Goal: Check status: Check status

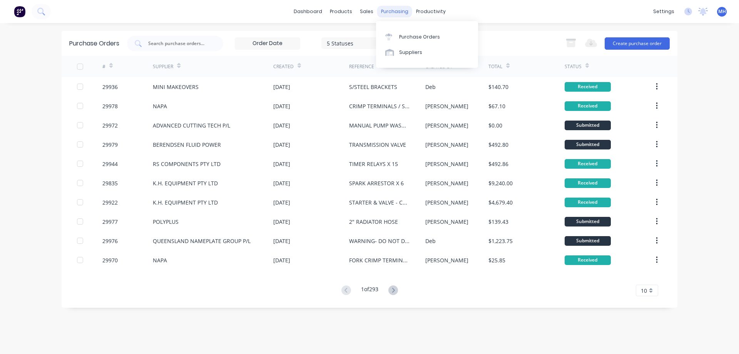
click at [387, 10] on div "purchasing" at bounding box center [394, 12] width 35 height 12
click at [173, 46] on input "text" at bounding box center [179, 44] width 64 height 8
type input "29947"
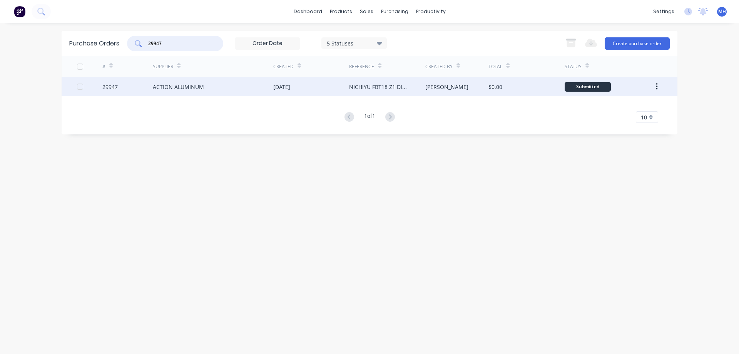
click at [201, 88] on div "ACTION ALUMINUM" at bounding box center [178, 87] width 51 height 8
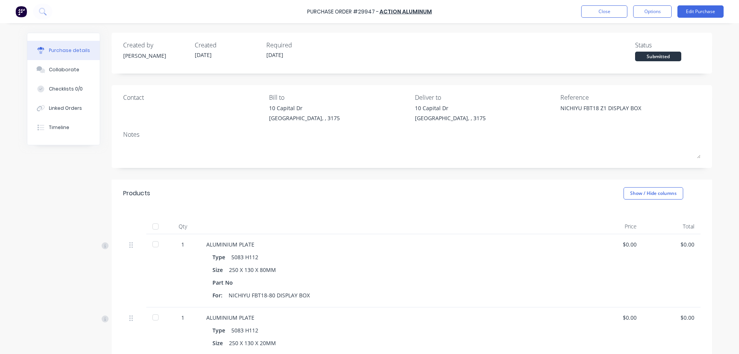
type textarea "x"
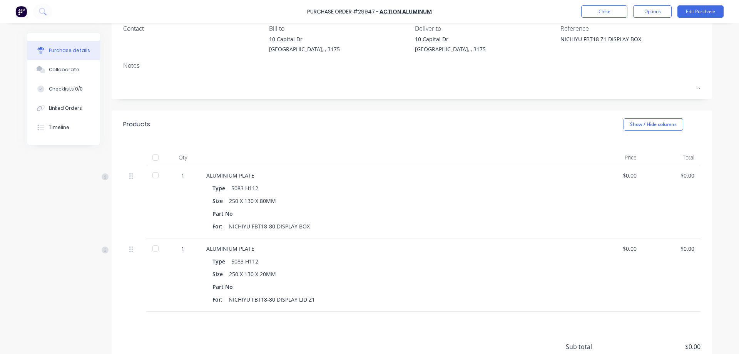
scroll to position [135, 0]
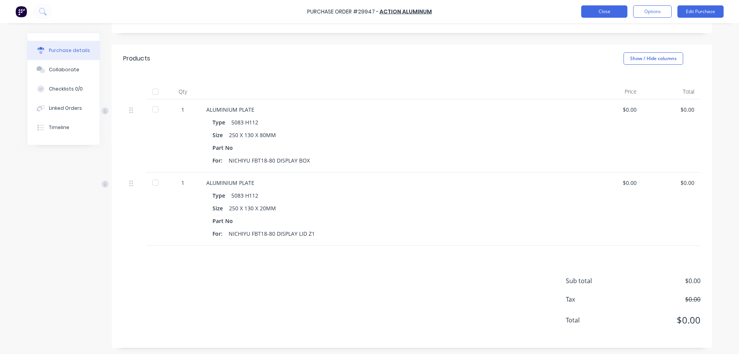
click at [615, 12] on button "Close" at bounding box center [604, 11] width 46 height 12
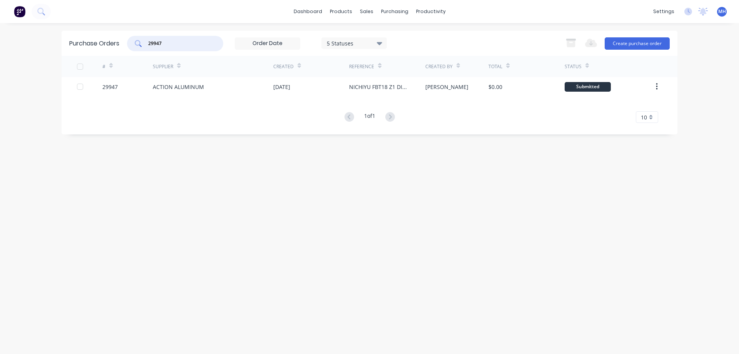
drag, startPoint x: 163, startPoint y: 43, endPoint x: 117, endPoint y: 38, distance: 46.5
click at [147, 40] on input "29947" at bounding box center [179, 44] width 64 height 8
type input "29960"
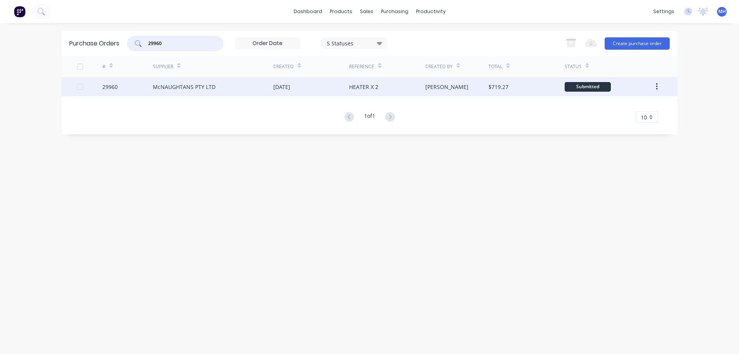
click at [290, 88] on div "[DATE]" at bounding box center [281, 87] width 17 height 8
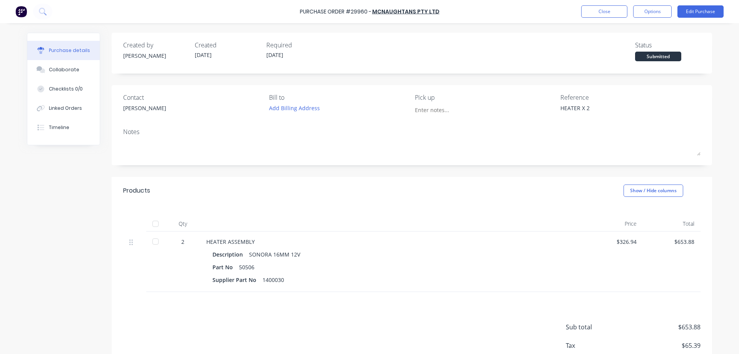
type textarea "x"
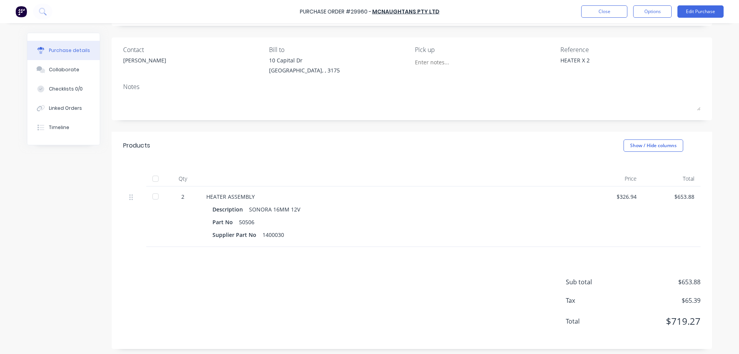
scroll to position [49, 0]
click at [607, 11] on button "Close" at bounding box center [604, 11] width 46 height 12
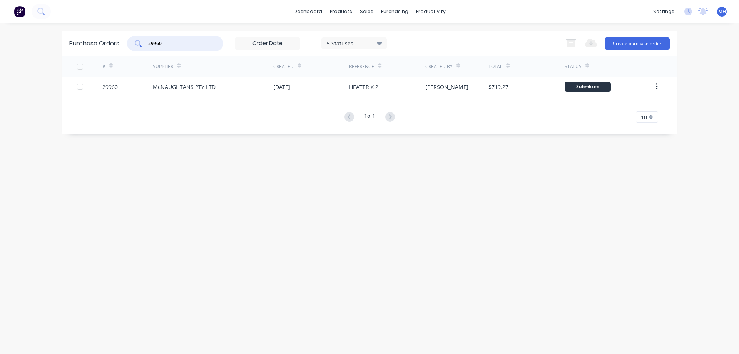
drag, startPoint x: 166, startPoint y: 43, endPoint x: 72, endPoint y: 53, distance: 94.5
click at [147, 47] on input "29960" at bounding box center [179, 44] width 64 height 8
type input "29970"
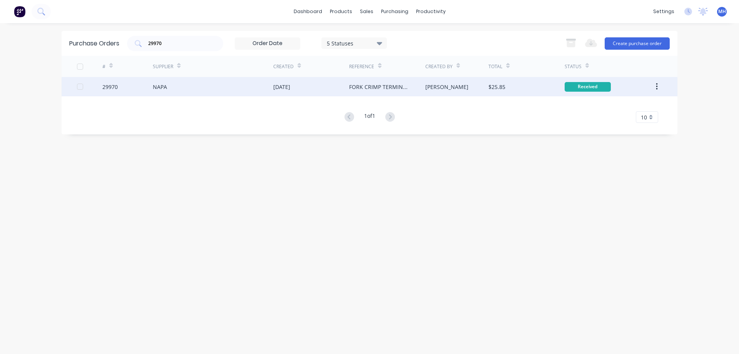
click at [183, 91] on div "NAPA" at bounding box center [213, 86] width 120 height 19
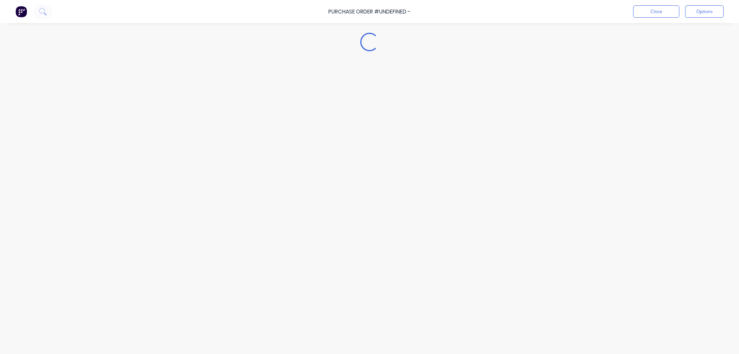
type textarea "x"
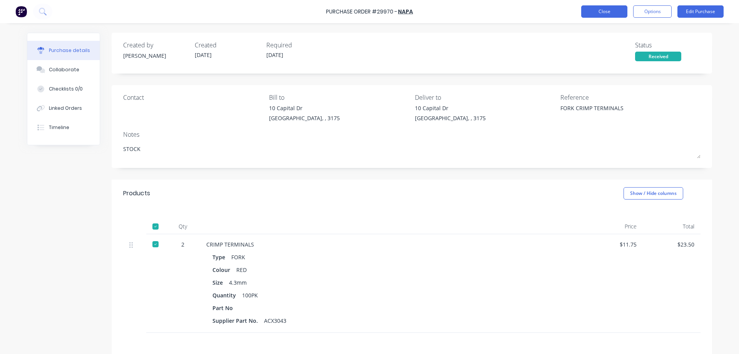
click at [612, 9] on button "Close" at bounding box center [604, 11] width 46 height 12
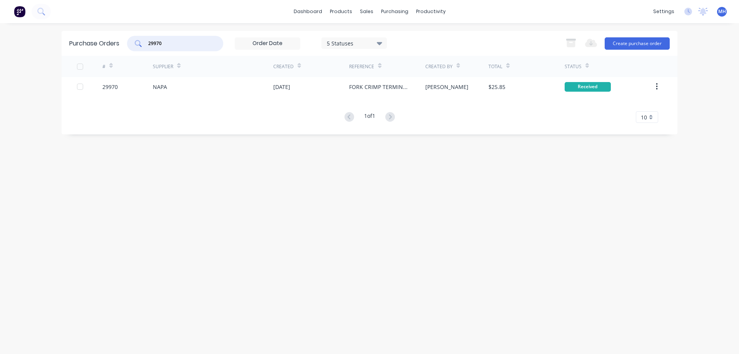
drag, startPoint x: 172, startPoint y: 44, endPoint x: 72, endPoint y: 41, distance: 99.7
click at [147, 41] on input "29970" at bounding box center [179, 44] width 64 height 8
type input "29955"
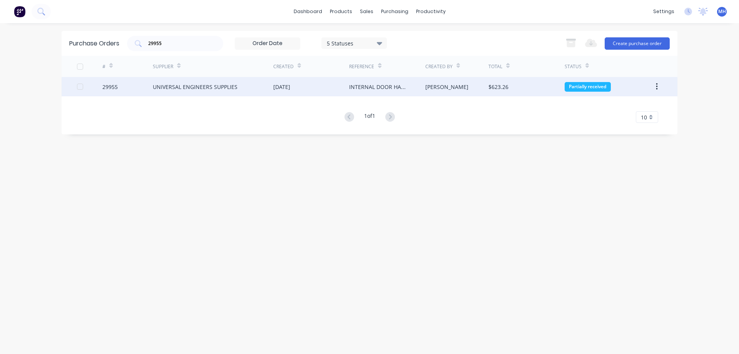
click at [197, 90] on div "UNIVERSAL ENGINEERS SUPPLIES" at bounding box center [195, 87] width 85 height 8
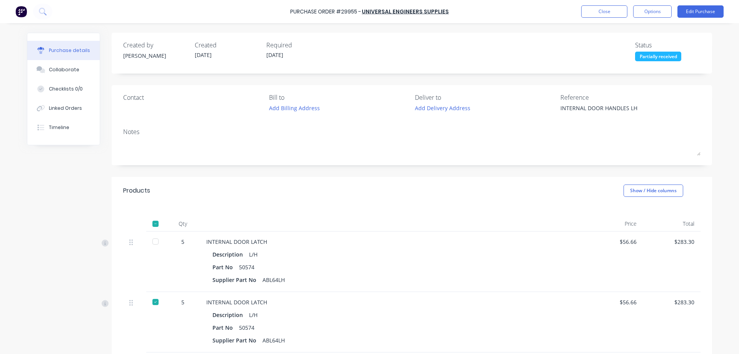
type textarea "x"
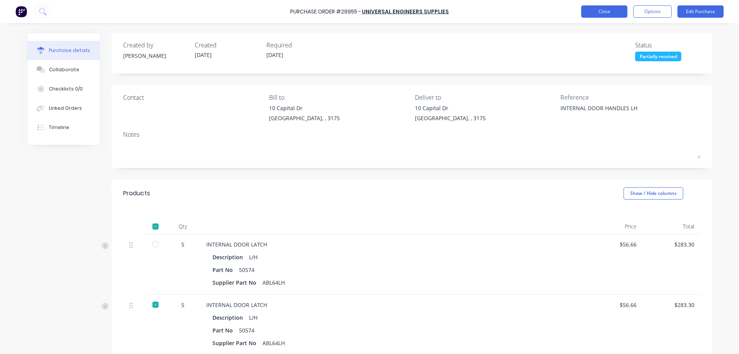
click at [604, 12] on button "Close" at bounding box center [604, 11] width 46 height 12
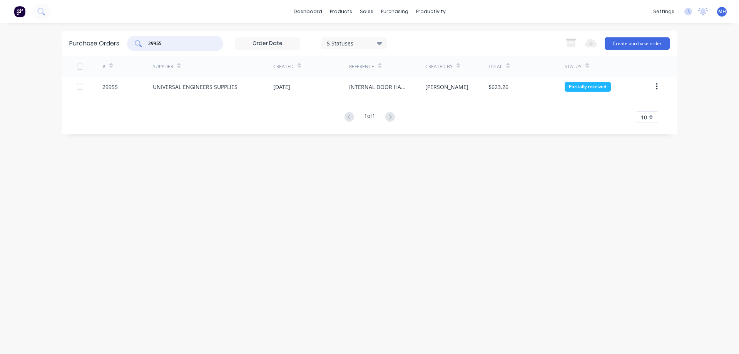
drag, startPoint x: 172, startPoint y: 44, endPoint x: 129, endPoint y: 44, distance: 42.7
click at [147, 44] on input "29955" at bounding box center [179, 44] width 64 height 8
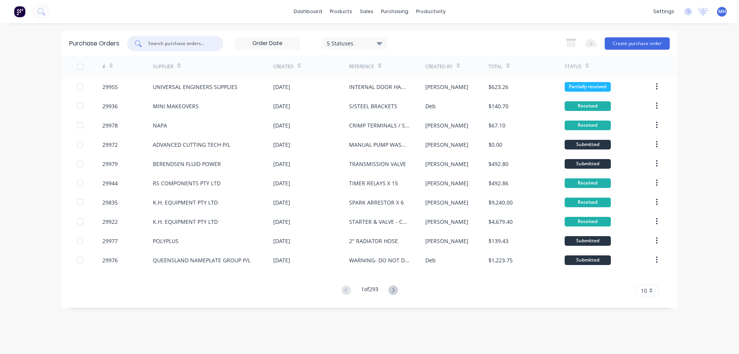
click at [153, 44] on input "text" at bounding box center [179, 44] width 64 height 8
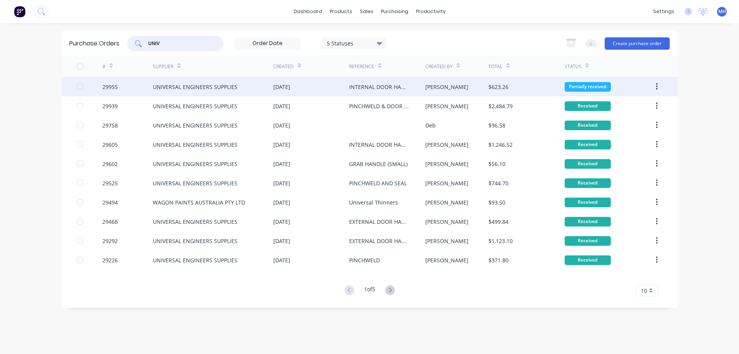
type input "UNIV"
click at [253, 87] on div "UNIVERSAL ENGINEERS SUPPLIES" at bounding box center [213, 86] width 120 height 19
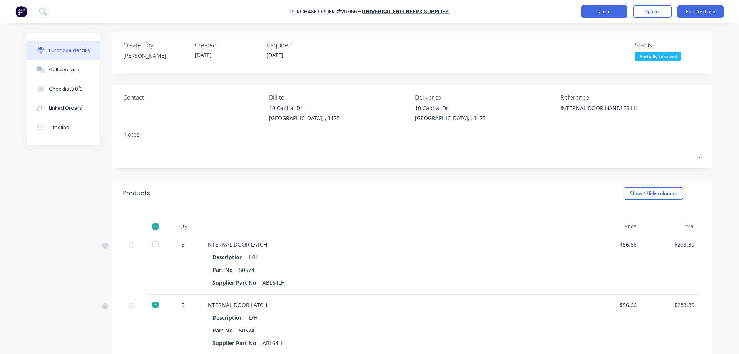
click at [590, 10] on button "Close" at bounding box center [604, 11] width 46 height 12
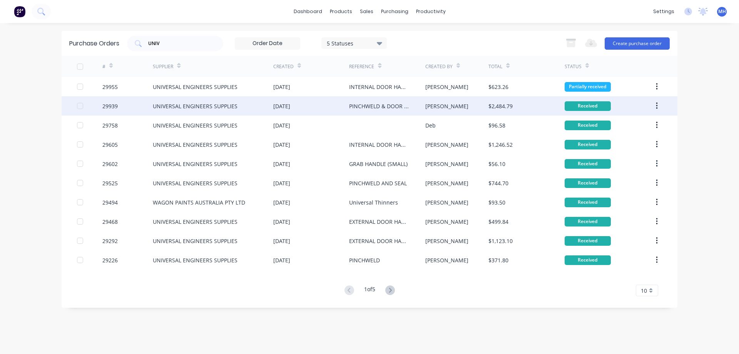
click at [193, 107] on div "UNIVERSAL ENGINEERS SUPPLIES" at bounding box center [195, 106] width 85 height 8
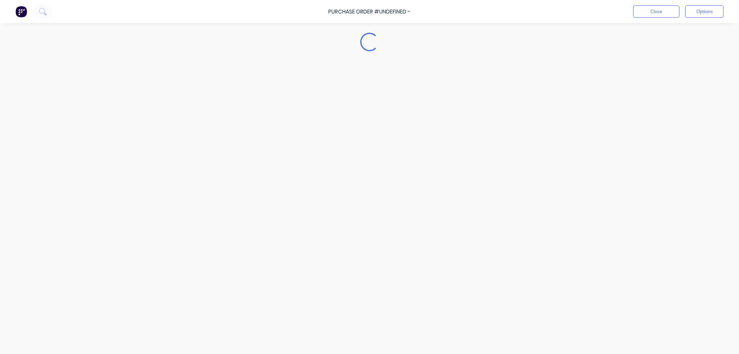
type textarea "x"
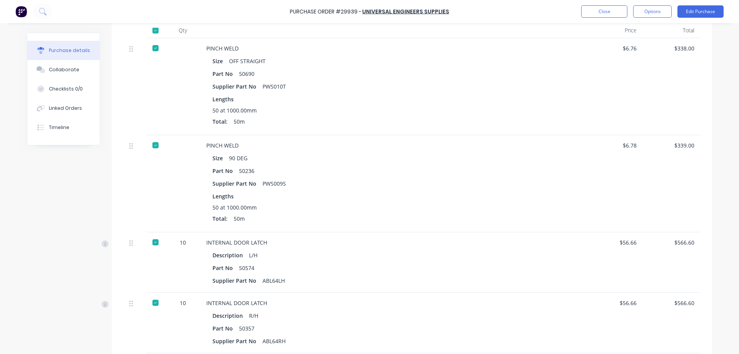
scroll to position [176, 0]
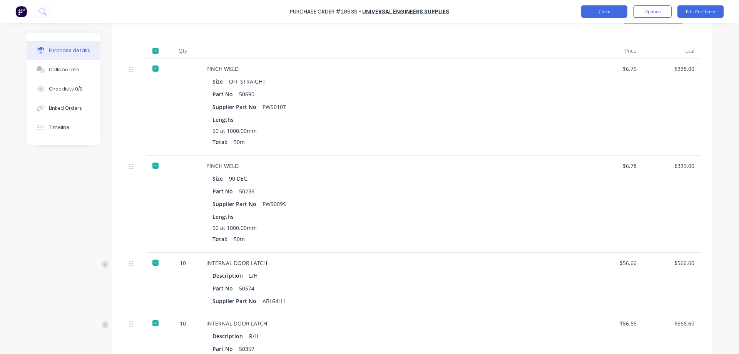
click at [596, 14] on button "Close" at bounding box center [604, 11] width 46 height 12
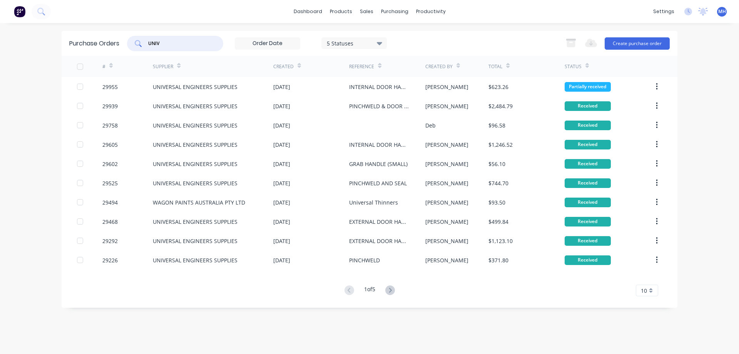
drag, startPoint x: 169, startPoint y: 43, endPoint x: 89, endPoint y: 50, distance: 80.4
click at [147, 47] on input "UNIV" at bounding box center [179, 44] width 64 height 8
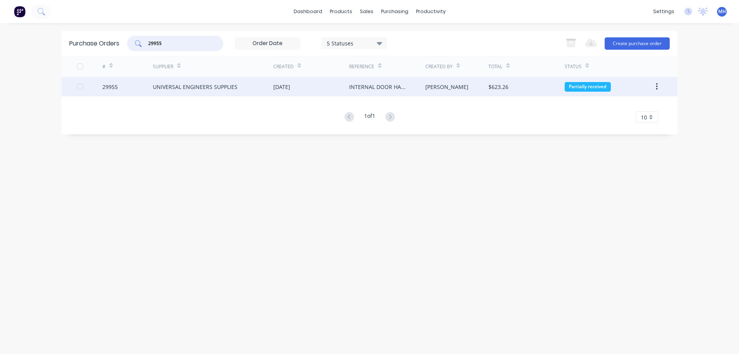
type input "29955"
click at [203, 90] on div "UNIVERSAL ENGINEERS SUPPLIES" at bounding box center [213, 86] width 120 height 19
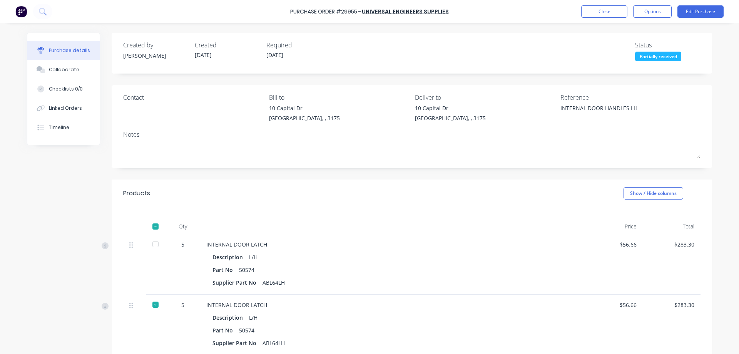
type textarea "x"
click at [599, 15] on button "Close" at bounding box center [604, 11] width 46 height 12
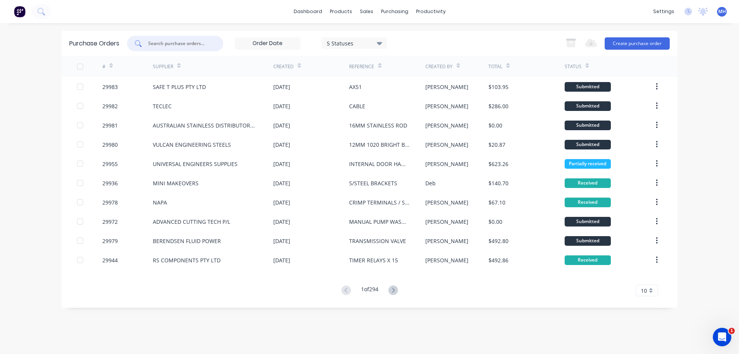
click at [172, 41] on input "text" at bounding box center [179, 44] width 64 height 8
type input "29970"
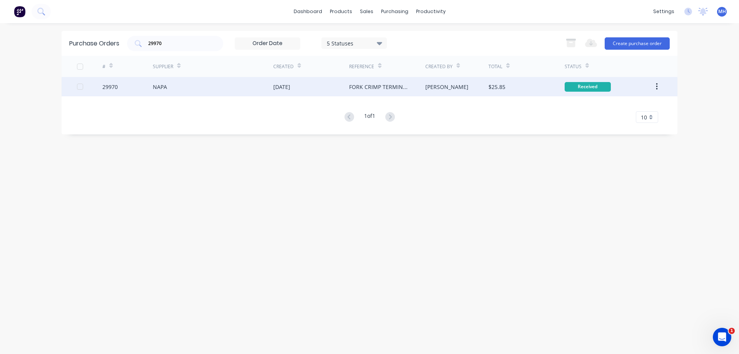
click at [290, 85] on div "[DATE]" at bounding box center [281, 87] width 17 height 8
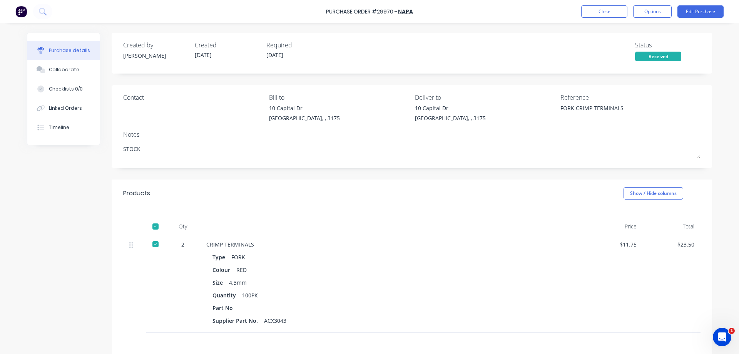
scroll to position [87, 0]
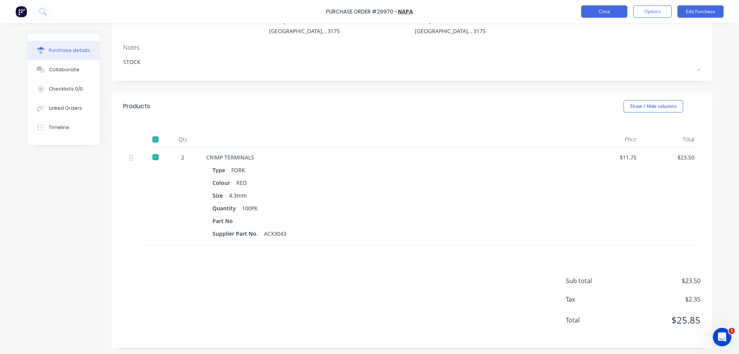
click at [614, 14] on button "Close" at bounding box center [604, 11] width 46 height 12
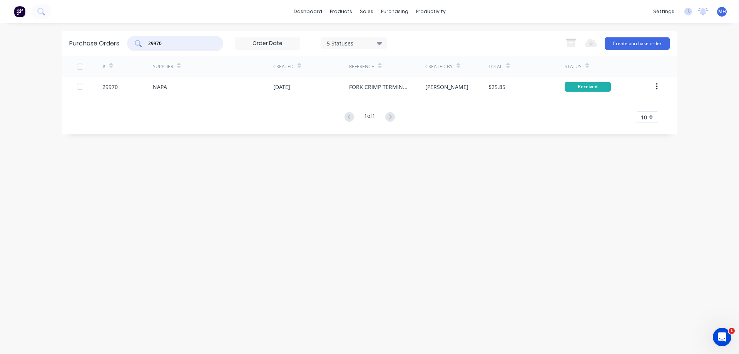
drag, startPoint x: 166, startPoint y: 47, endPoint x: 84, endPoint y: 52, distance: 81.8
click at [147, 47] on input "29970" at bounding box center [179, 44] width 64 height 8
type input "29959"
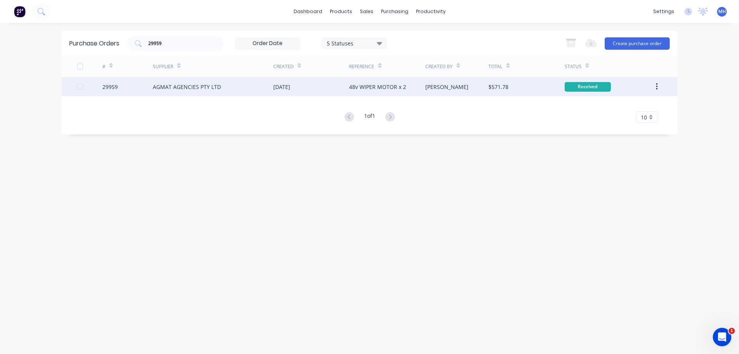
click at [290, 89] on div "[DATE]" at bounding box center [281, 87] width 17 height 8
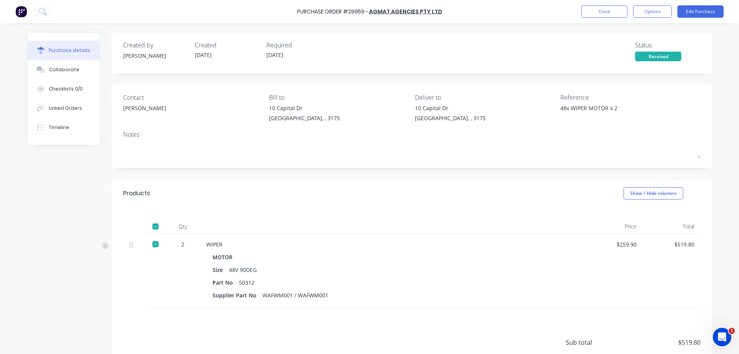
type textarea "x"
click at [603, 14] on button "Close" at bounding box center [604, 11] width 46 height 12
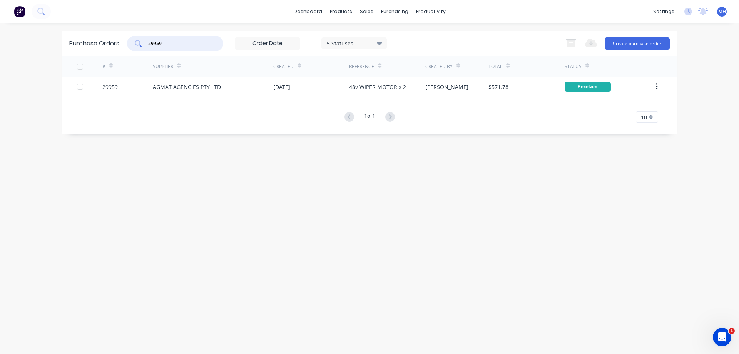
drag, startPoint x: 171, startPoint y: 42, endPoint x: 105, endPoint y: 56, distance: 67.3
click at [147, 47] on input "29959" at bounding box center [179, 44] width 64 height 8
type input "29882"
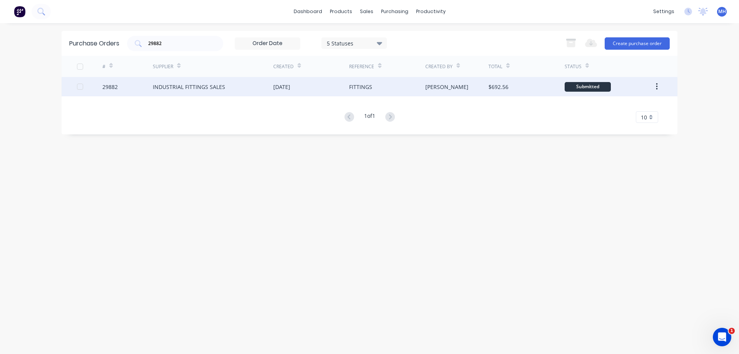
click at [193, 89] on div "INDUSTRIAL FITTINGS SALES" at bounding box center [189, 87] width 72 height 8
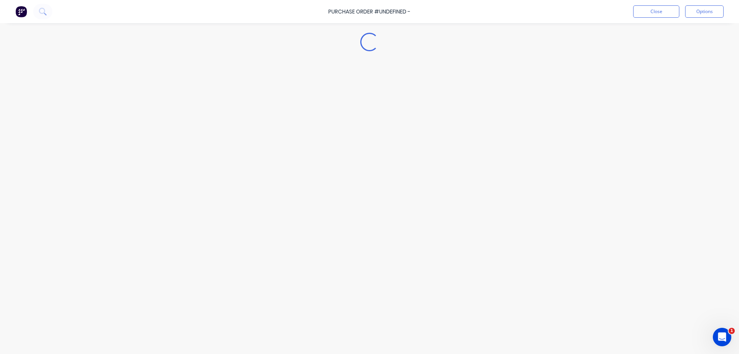
type textarea "x"
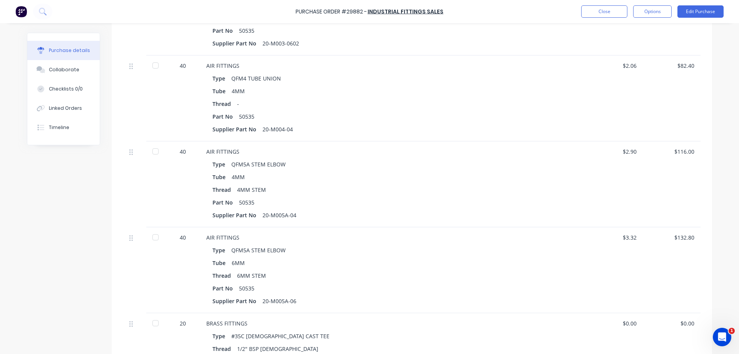
scroll to position [439, 0]
